Goal: Task Accomplishment & Management: Manage account settings

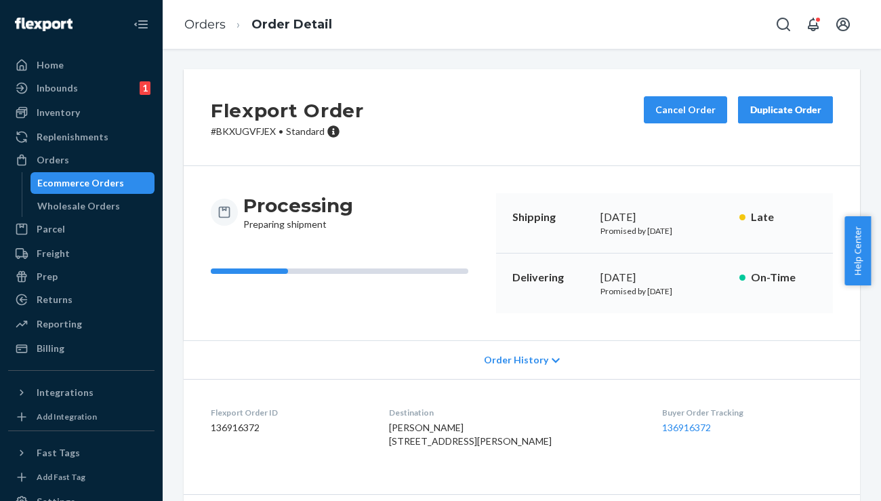
scroll to position [447, 0]
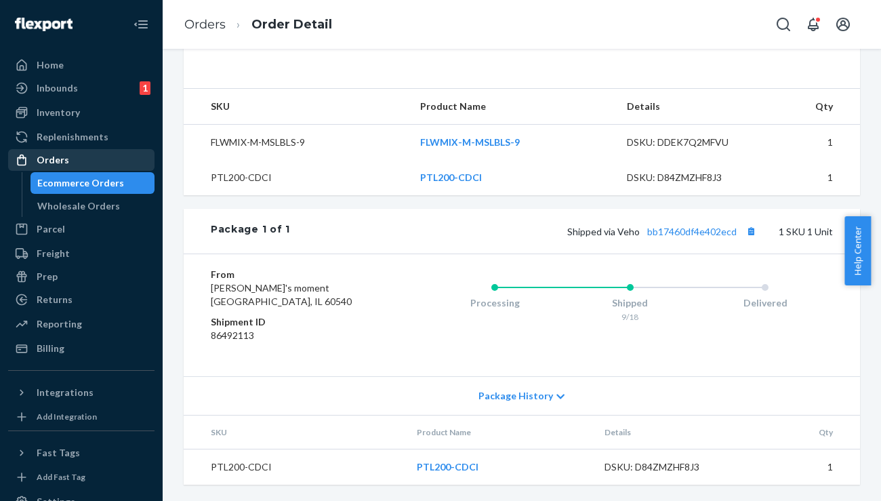
click at [68, 157] on div "Orders" at bounding box center [81, 159] width 144 height 19
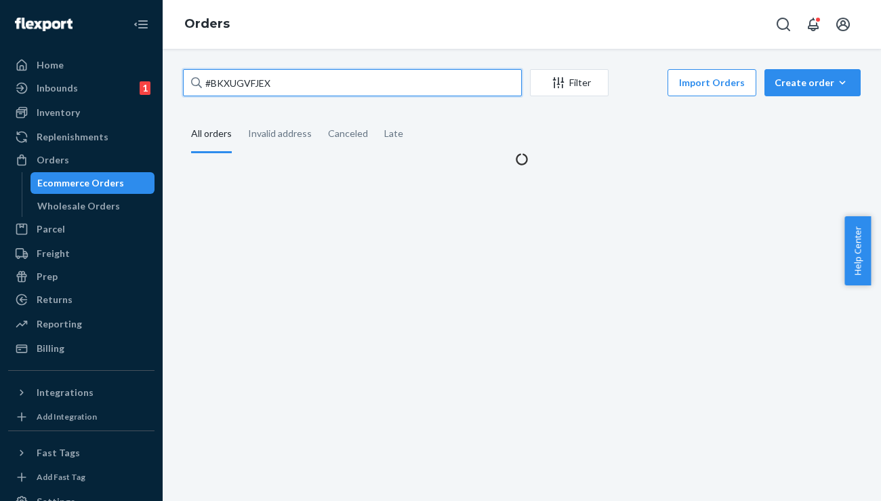
click at [333, 85] on input "#BKXUGVFJEX" at bounding box center [352, 82] width 339 height 27
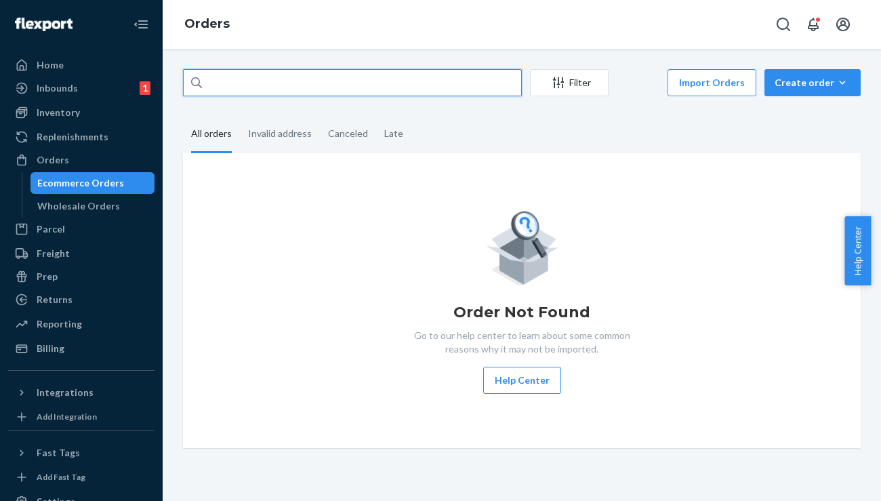
type input "v"
paste input "328763"
type input "328763"
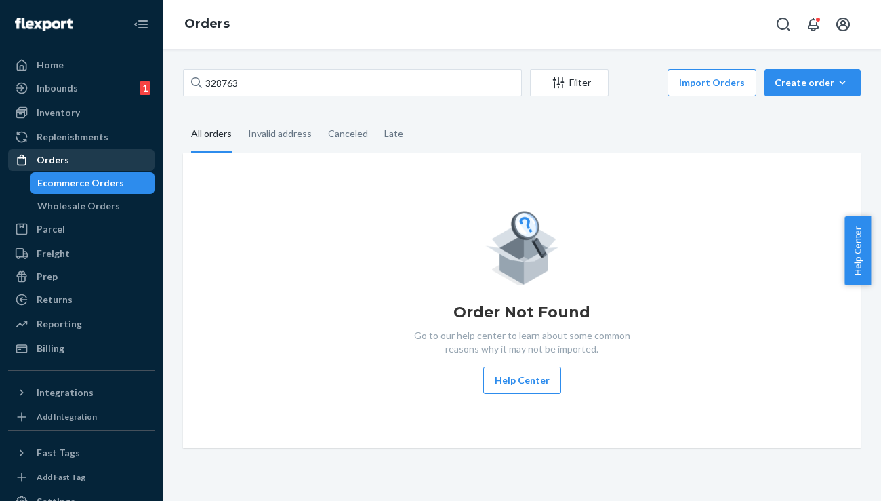
click at [90, 155] on div "Orders" at bounding box center [81, 159] width 144 height 19
click at [81, 126] on ul "Home Inbounds 1 Shipping Plans Problems 1 Inventory Products Replenishments Ord…" at bounding box center [81, 206] width 146 height 305
click at [81, 134] on div "Replenishments" at bounding box center [73, 137] width 72 height 14
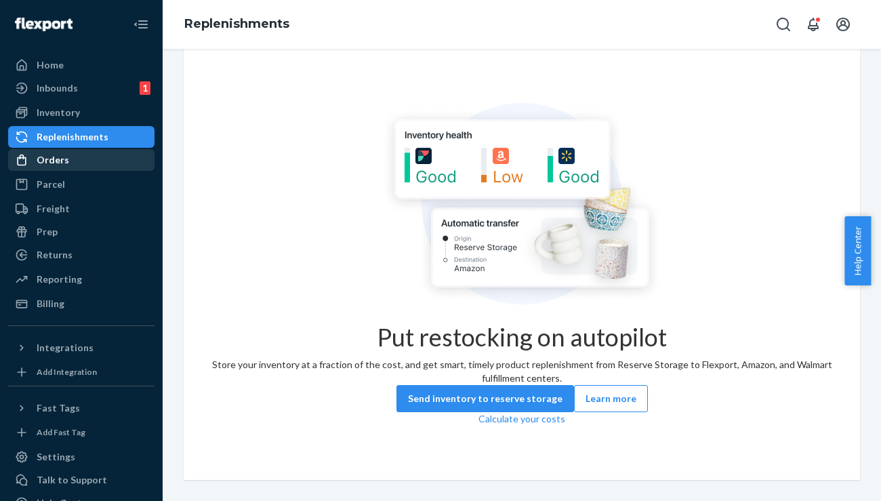
click at [62, 155] on div "Orders" at bounding box center [53, 160] width 33 height 14
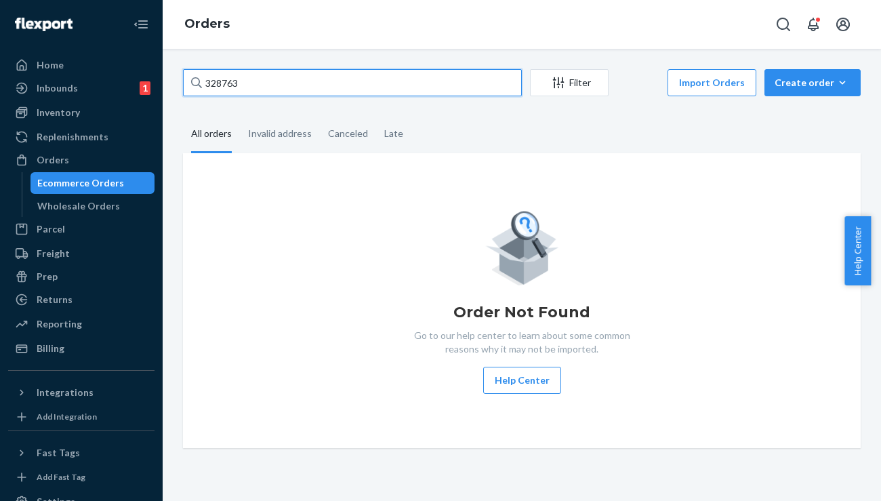
click at [243, 82] on input "328763" at bounding box center [352, 82] width 339 height 27
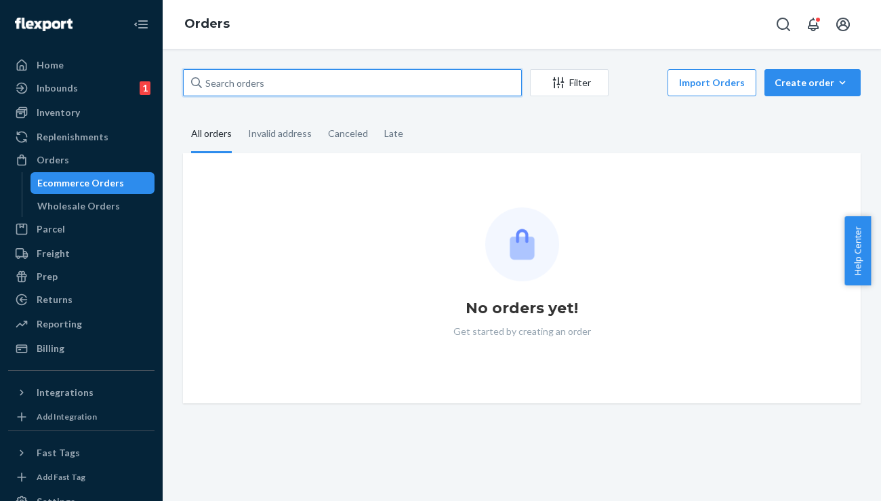
paste input "328763"
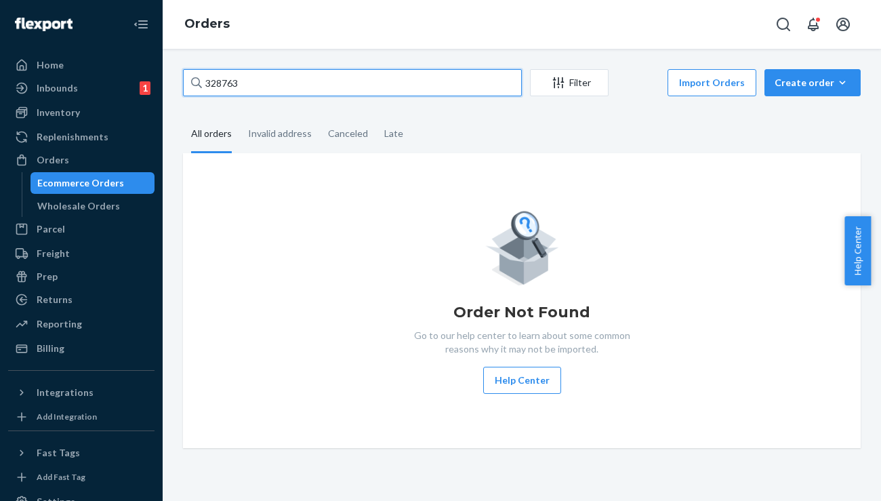
type input "328763"
click at [215, 81] on input "328763" at bounding box center [352, 82] width 339 height 27
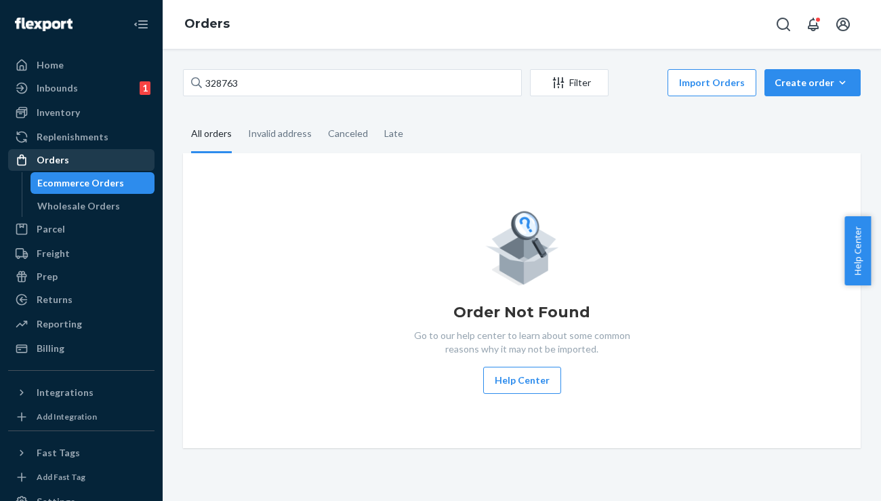
click at [68, 167] on div "Orders" at bounding box center [81, 159] width 144 height 19
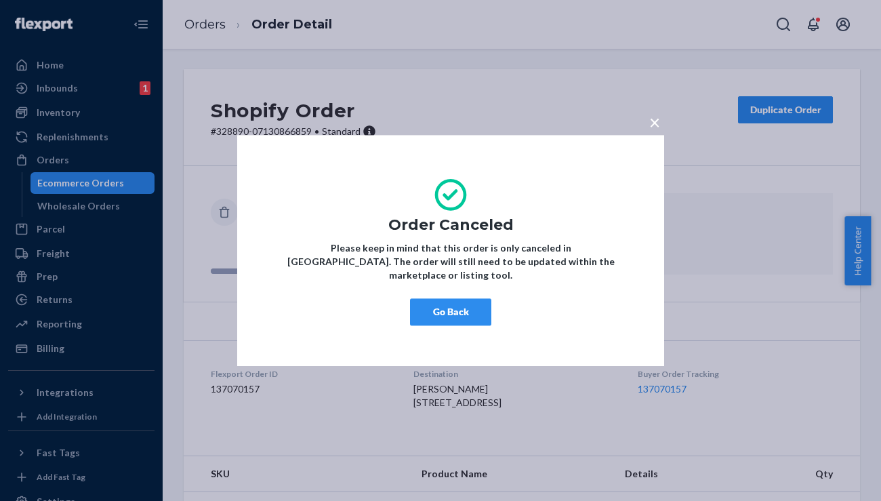
click at [454, 304] on button "Go Back" at bounding box center [450, 311] width 81 height 27
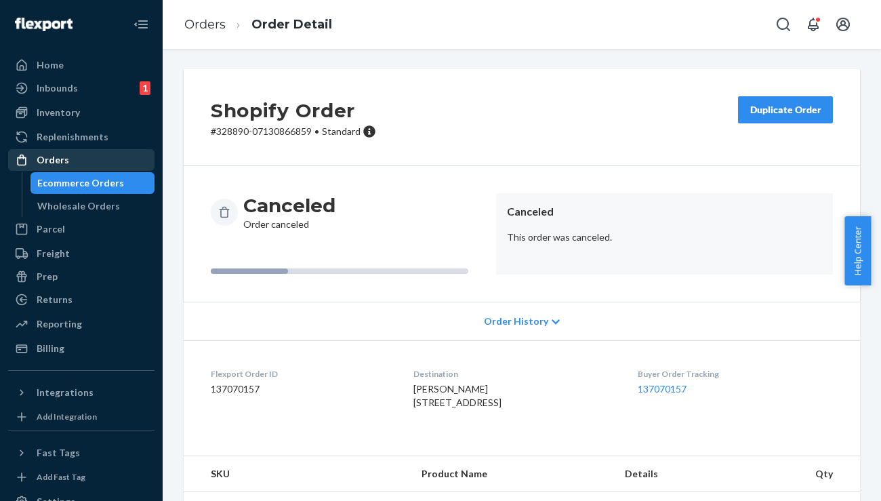
click at [62, 152] on div "Orders" at bounding box center [81, 159] width 144 height 19
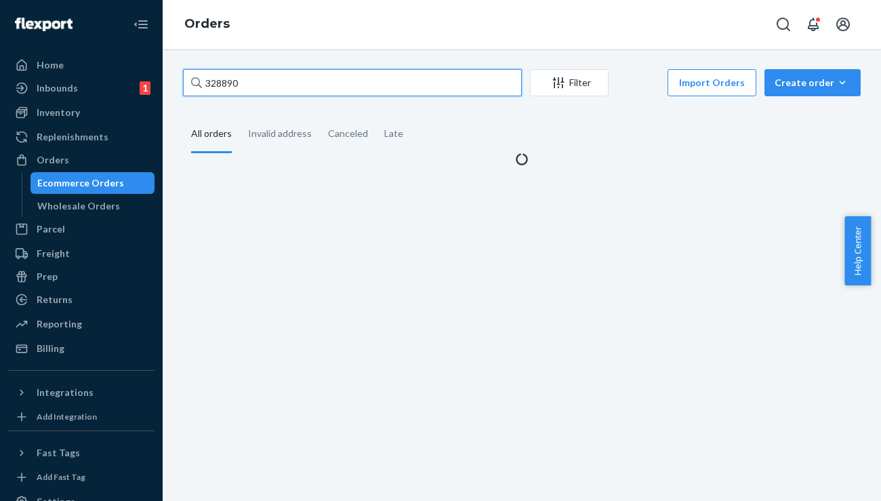
click at [274, 79] on input "328890" at bounding box center [352, 82] width 339 height 27
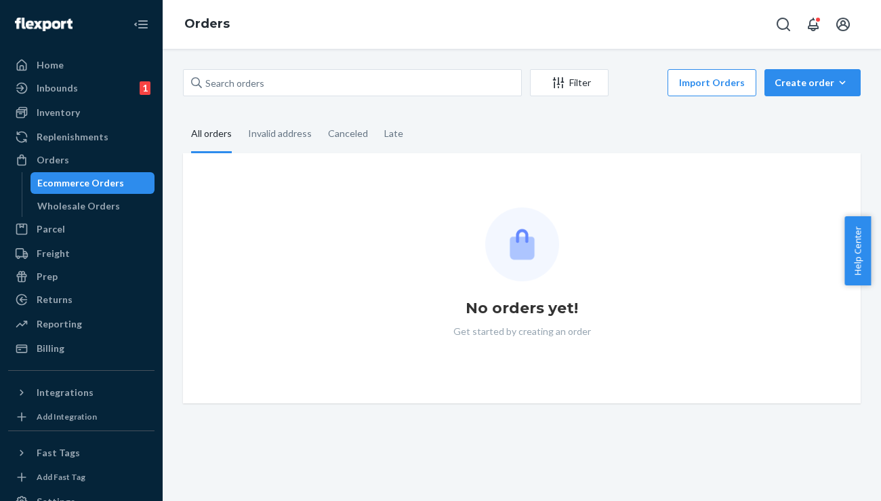
click at [265, 165] on div "No orders yet! Get started by creating an order" at bounding box center [522, 278] width 678 height 250
click at [67, 97] on div "Inbounds 1" at bounding box center [81, 88] width 144 height 19
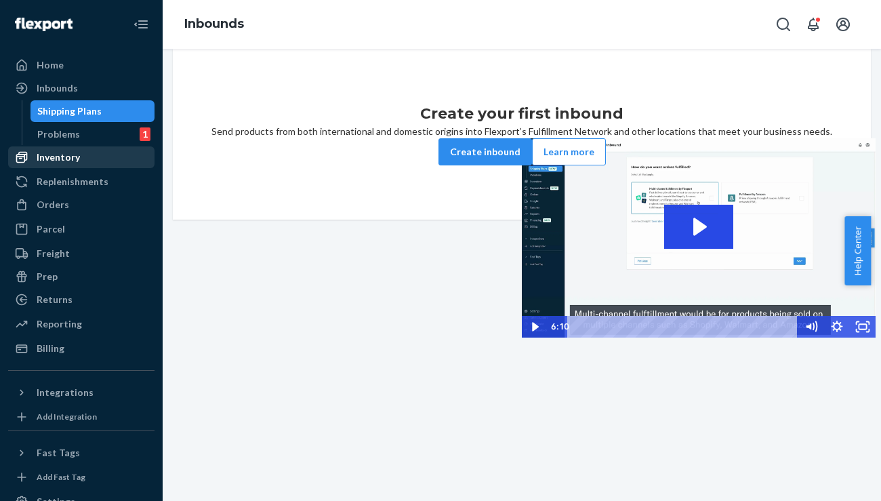
click at [58, 151] on div "Inventory" at bounding box center [58, 157] width 43 height 14
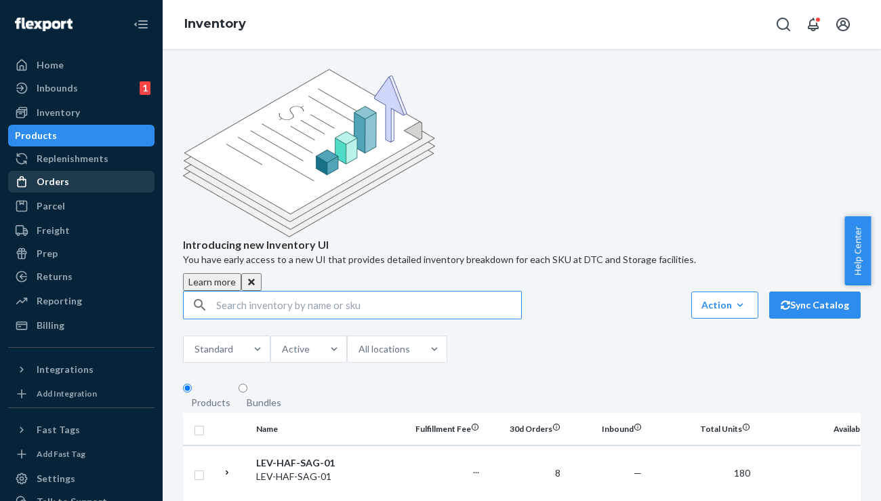
click at [60, 188] on div "Orders" at bounding box center [53, 182] width 33 height 14
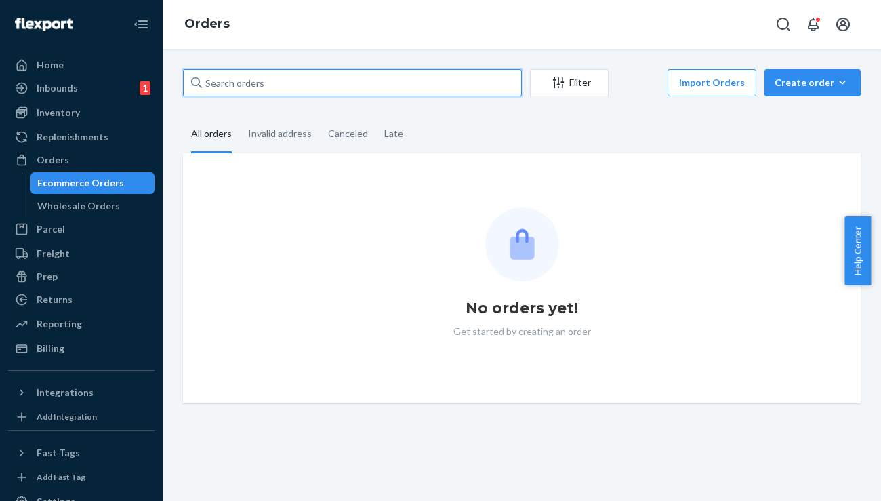
click at [277, 89] on input "text" at bounding box center [352, 82] width 339 height 27
paste input "328763"
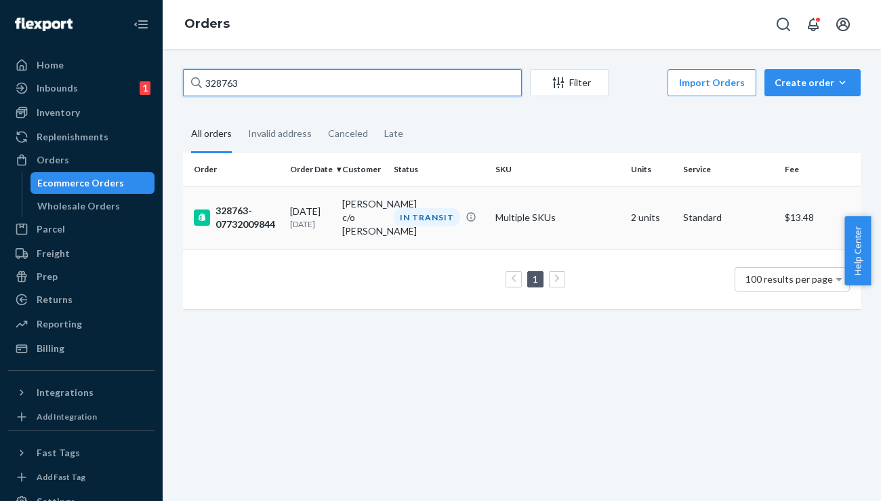
type input "328763"
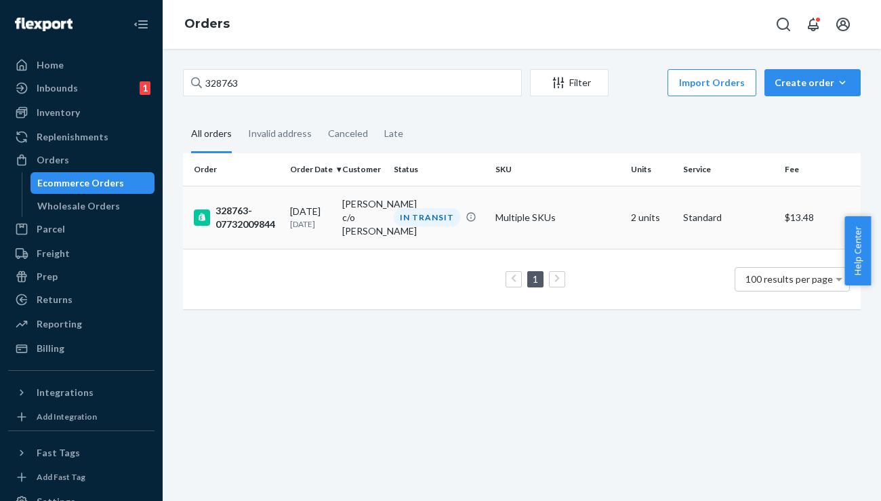
click at [248, 213] on div "328763-07732009844" at bounding box center [236, 217] width 85 height 27
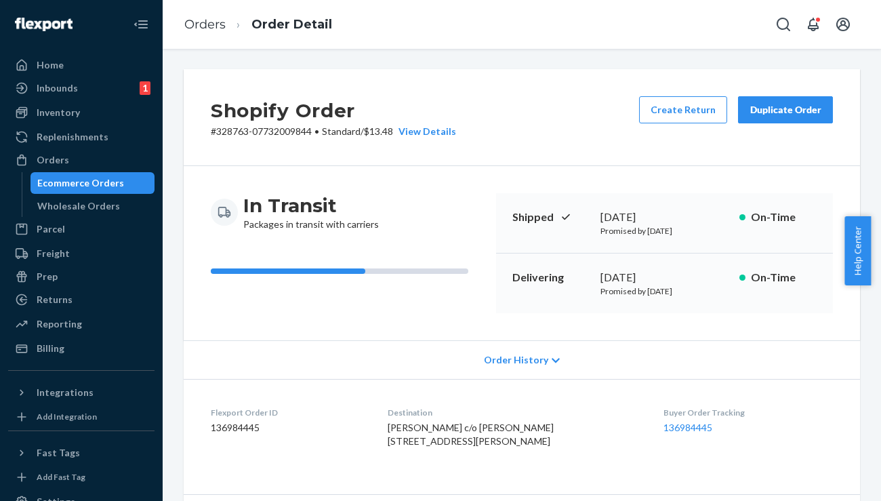
scroll to position [469, 0]
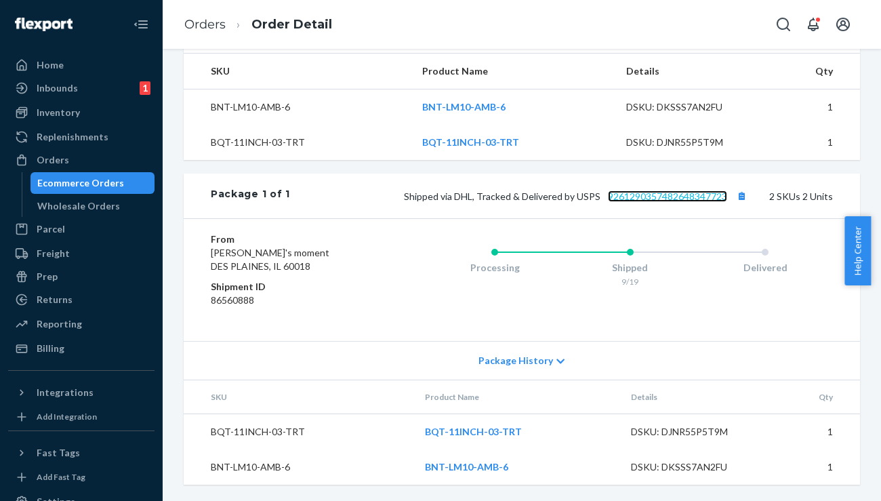
click at [695, 197] on link "9261290357482648347723" at bounding box center [667, 196] width 119 height 12
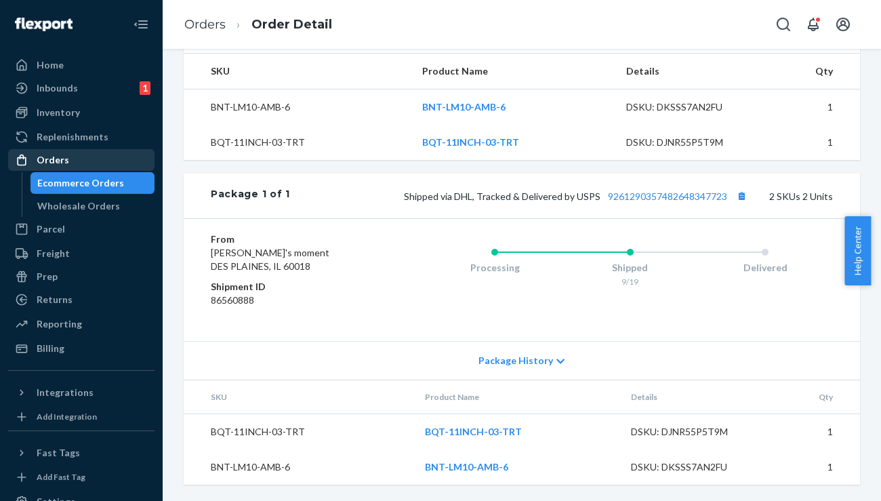
click at [67, 159] on div "Orders" at bounding box center [81, 159] width 144 height 19
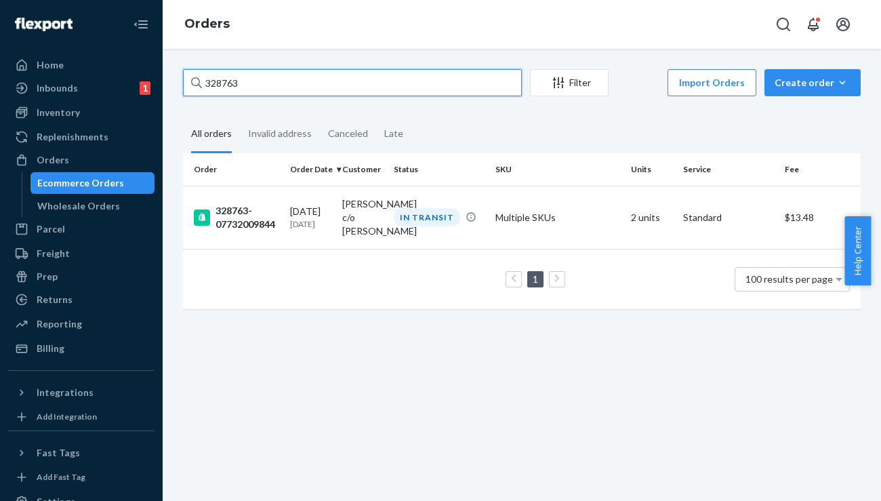
click at [284, 85] on input "328763" at bounding box center [352, 82] width 339 height 27
paste input "938"
type input "328938"
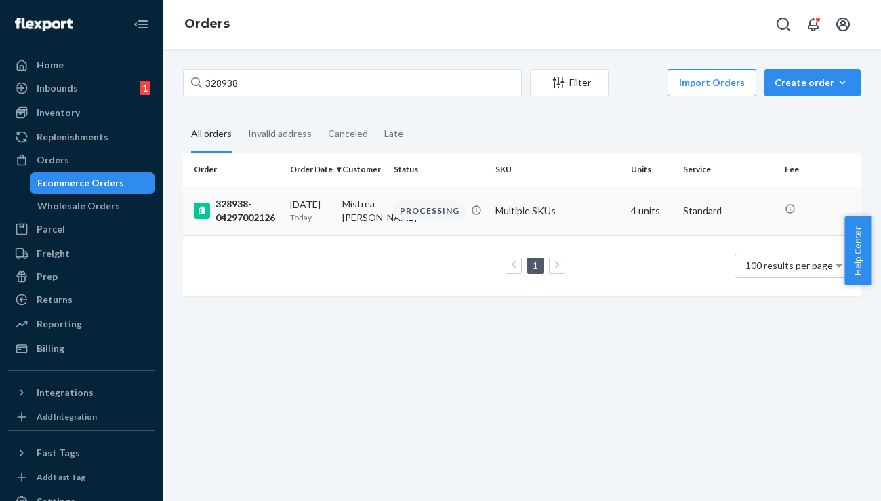
click at [262, 208] on div "328938-04297002126" at bounding box center [236, 210] width 85 height 27
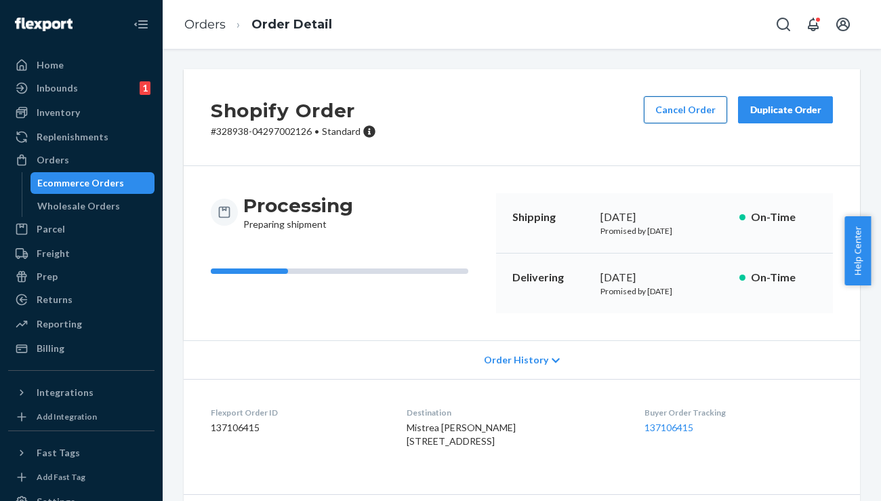
click at [672, 123] on button "Cancel Order" at bounding box center [685, 109] width 83 height 27
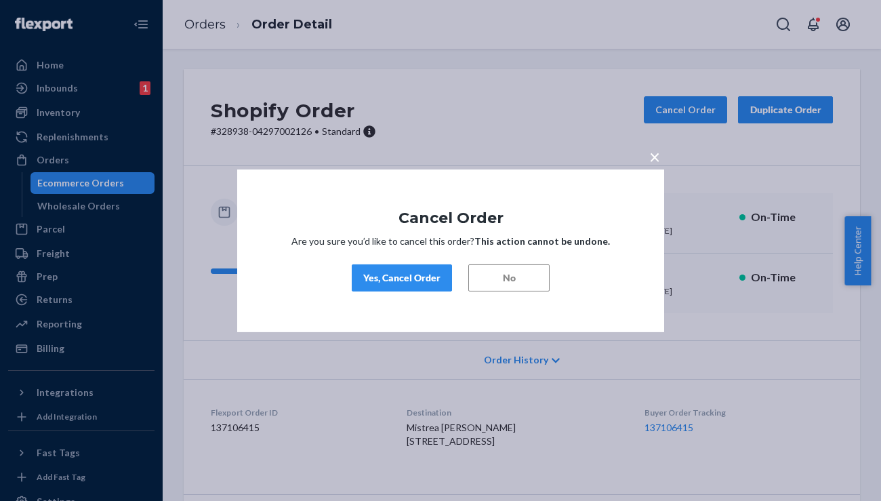
click at [438, 287] on button "Yes, Cancel Order" at bounding box center [402, 277] width 100 height 27
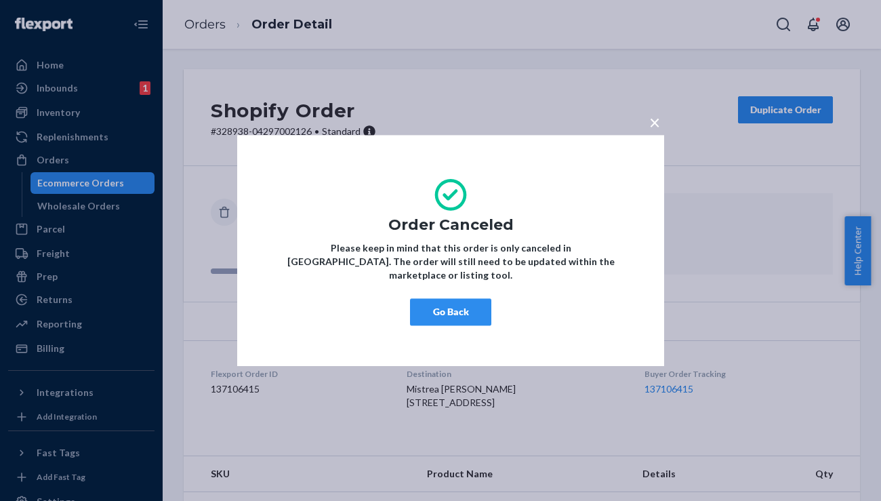
click at [749, 144] on div "× Order Canceled Please keep in mind that this order is only canceled in [GEOGR…" at bounding box center [440, 250] width 881 height 501
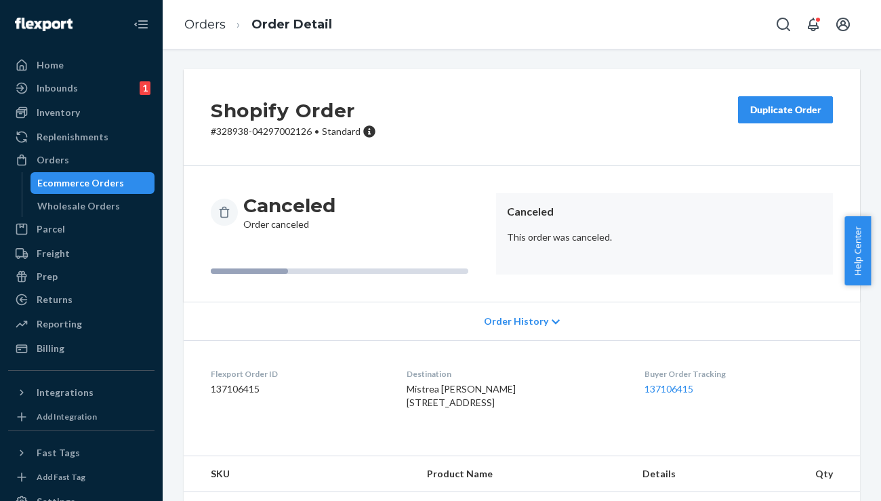
click at [770, 121] on button "Duplicate Order" at bounding box center [785, 109] width 95 height 27
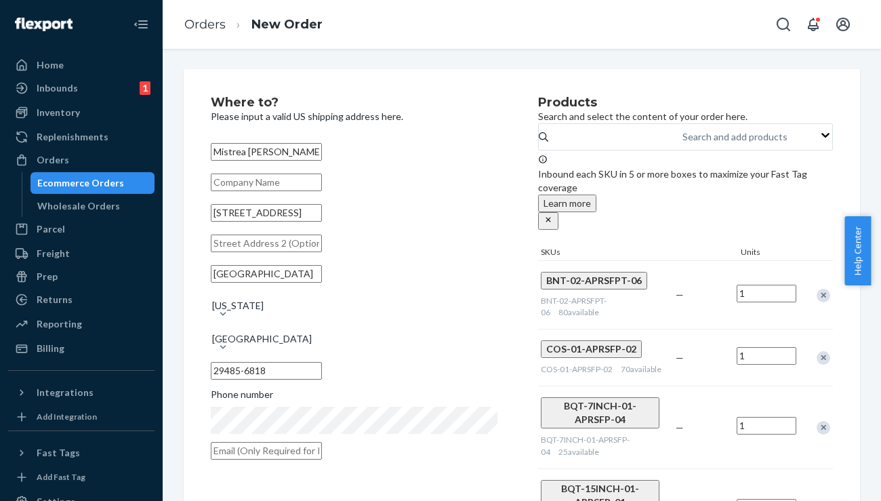
click at [322, 222] on input "[STREET_ADDRESS]" at bounding box center [266, 213] width 111 height 18
paste input "[STREET_ADDRESS][PERSON_NAME]"
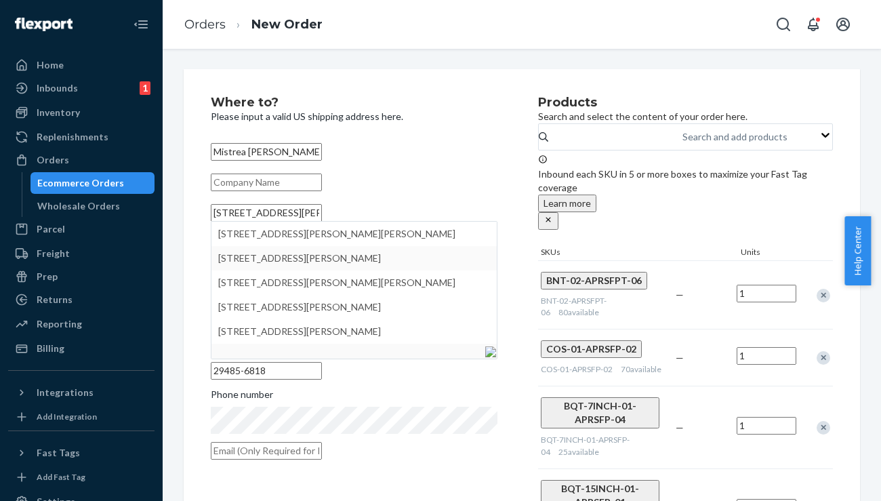
type input "[STREET_ADDRESS][PERSON_NAME]"
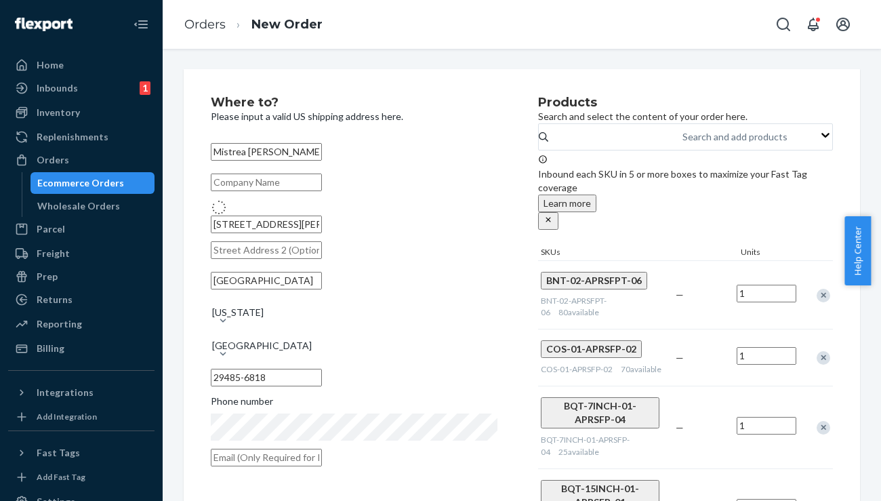
type input "[GEOGRAPHIC_DATA]"
type input "29418"
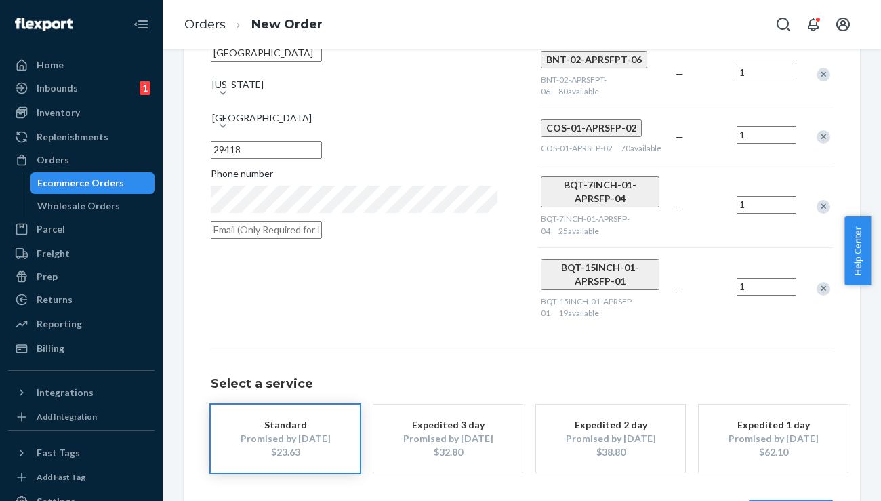
scroll to position [260, 0]
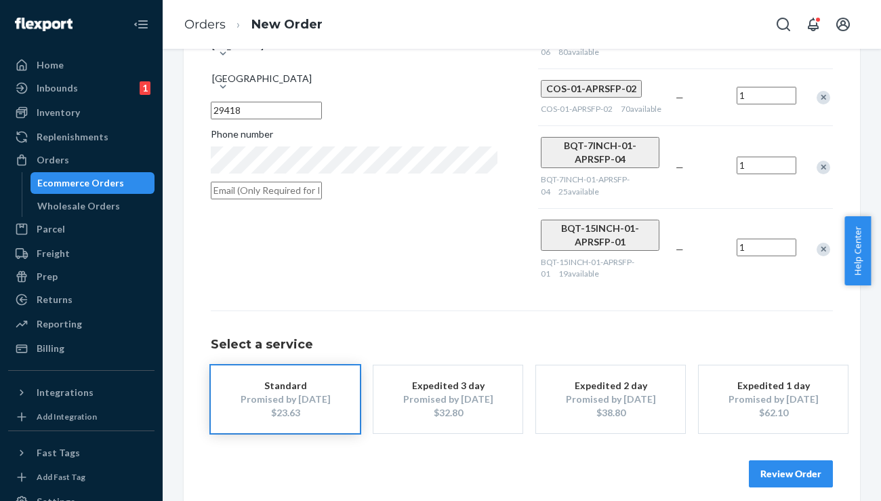
click at [766, 471] on button "Review Order" at bounding box center [791, 473] width 84 height 27
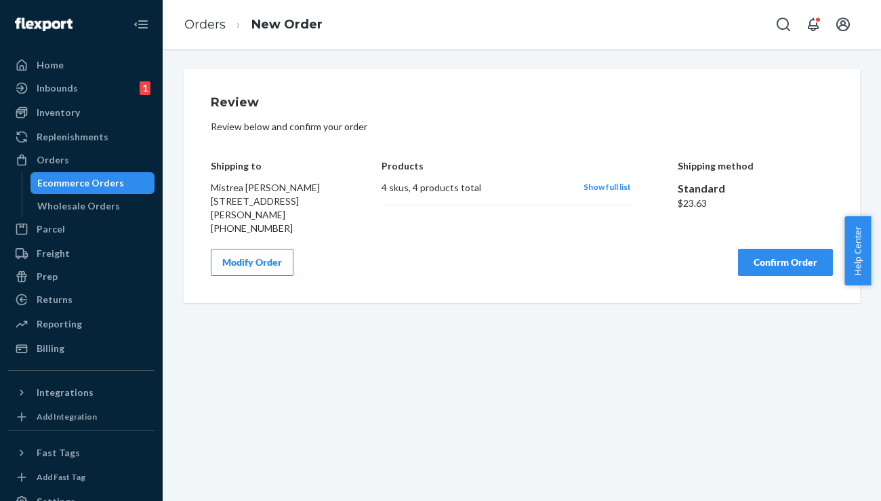
click at [774, 264] on button "Confirm Order" at bounding box center [785, 262] width 95 height 27
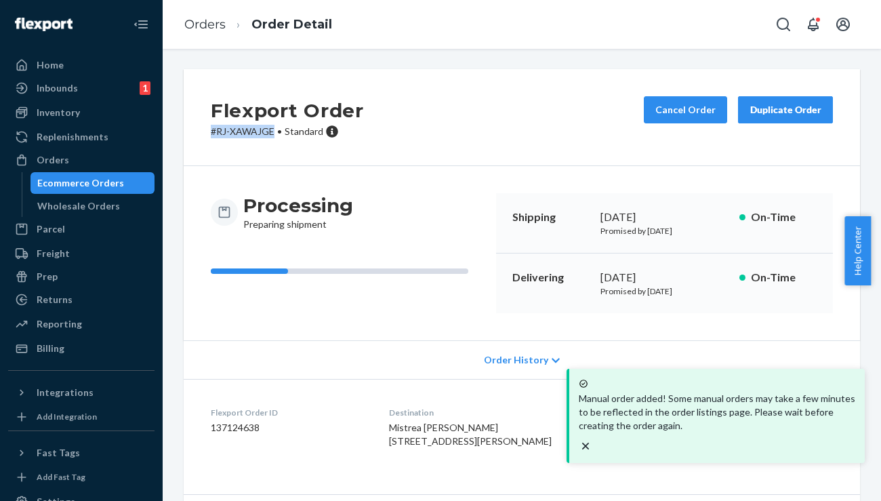
drag, startPoint x: 277, startPoint y: 132, endPoint x: 211, endPoint y: 132, distance: 66.4
click at [211, 132] on p "# RJ-XAWAJGE • Standard" at bounding box center [287, 132] width 153 height 14
copy p "# RJ-XAWAJGE"
